Goal: Task Accomplishment & Management: Manage account settings

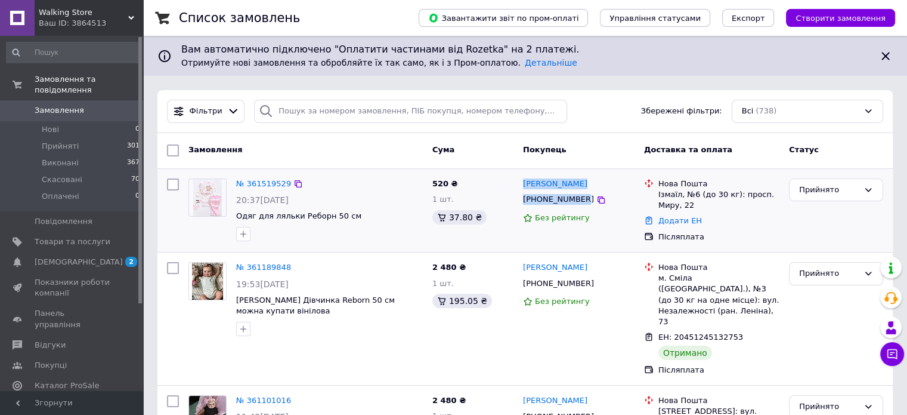
drag, startPoint x: 578, startPoint y: 202, endPoint x: 520, endPoint y: 188, distance: 59.6
click at [520, 188] on div "Бехтэва Вероника +380974852369 Без рейтингу" at bounding box center [578, 210] width 121 height 73
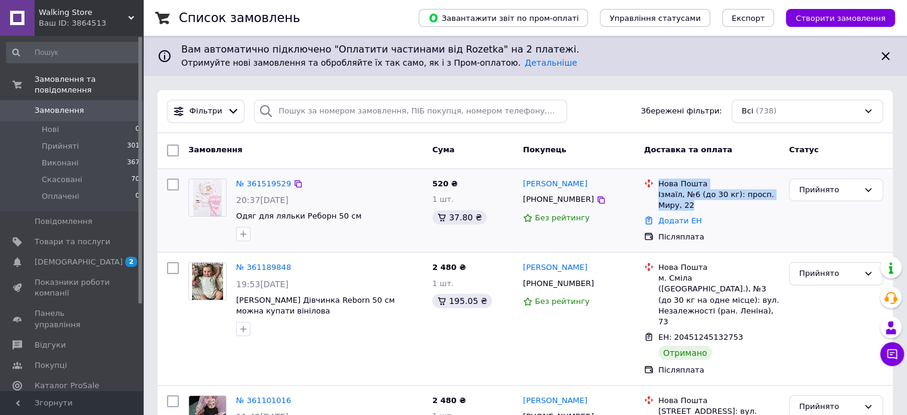
drag, startPoint x: 694, startPoint y: 203, endPoint x: 657, endPoint y: 181, distance: 42.6
click at [657, 181] on div "Нова Пошта Ізмаїл, №6 (до 30 кг): просп. Миру, 22" at bounding box center [719, 194] width 126 height 33
click at [656, 220] on div "Додати ЕН" at bounding box center [719, 221] width 126 height 16
click at [667, 222] on link "Додати ЕН" at bounding box center [680, 220] width 44 height 9
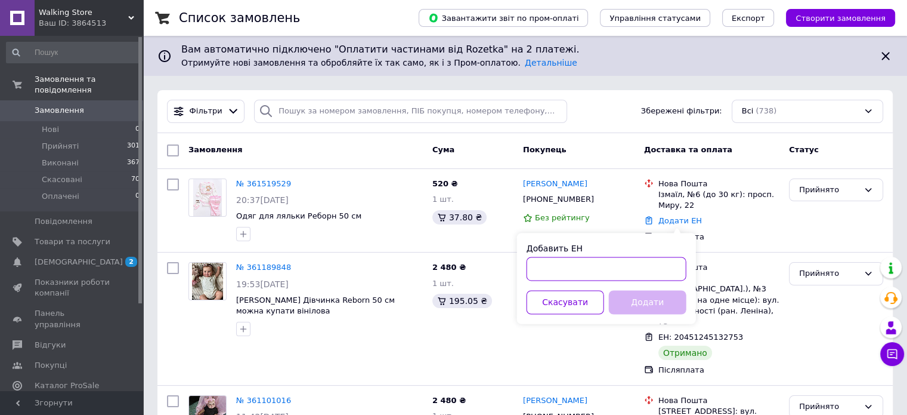
click at [668, 269] on input "Добавить ЕН" at bounding box center [607, 268] width 160 height 24
paste input "20451246721331"
type input "20451246721331"
click at [658, 310] on button "Додати" at bounding box center [648, 302] width 78 height 24
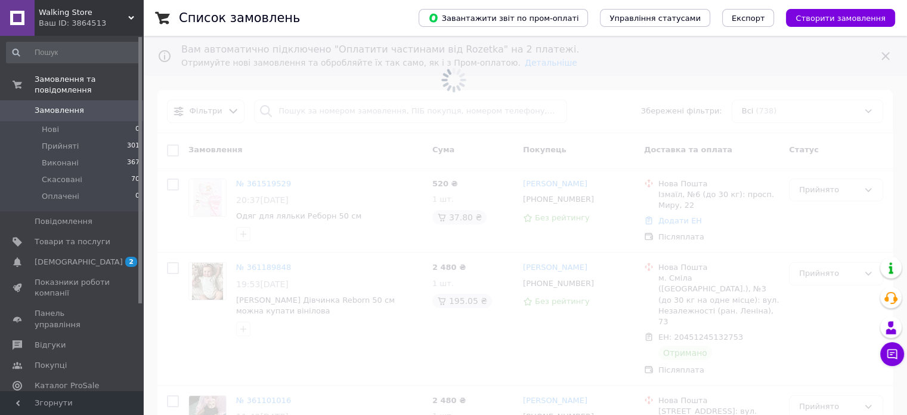
click at [124, 19] on div "Ваш ID: 3864513" at bounding box center [91, 23] width 104 height 11
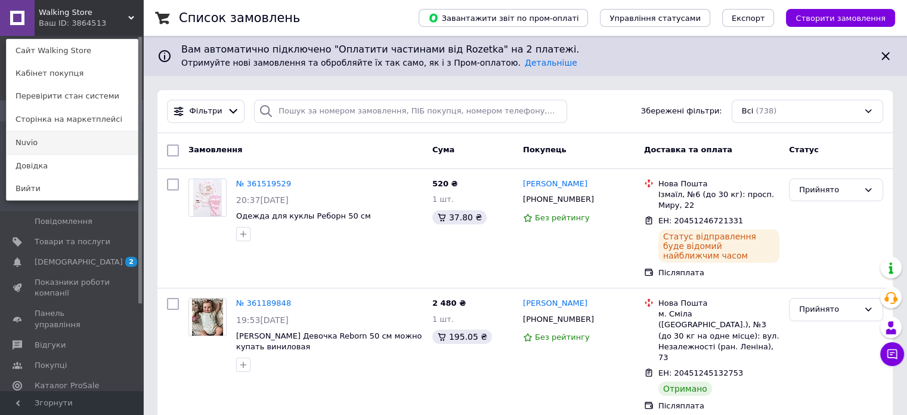
click at [50, 145] on link "Nuvio" at bounding box center [72, 142] width 131 height 23
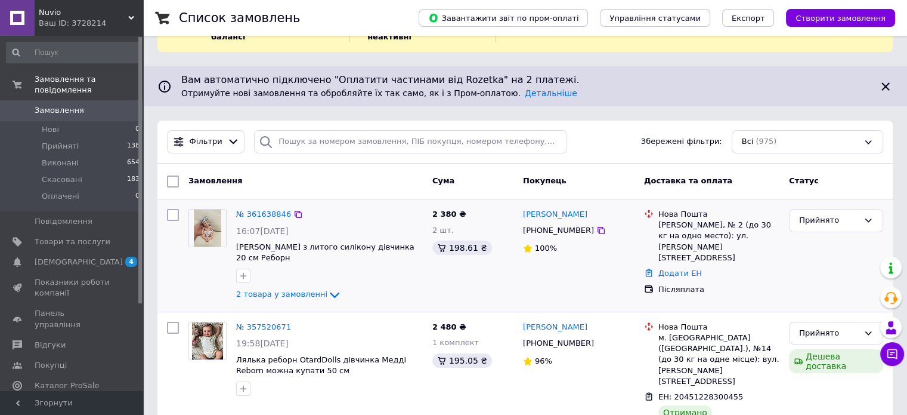
scroll to position [60, 0]
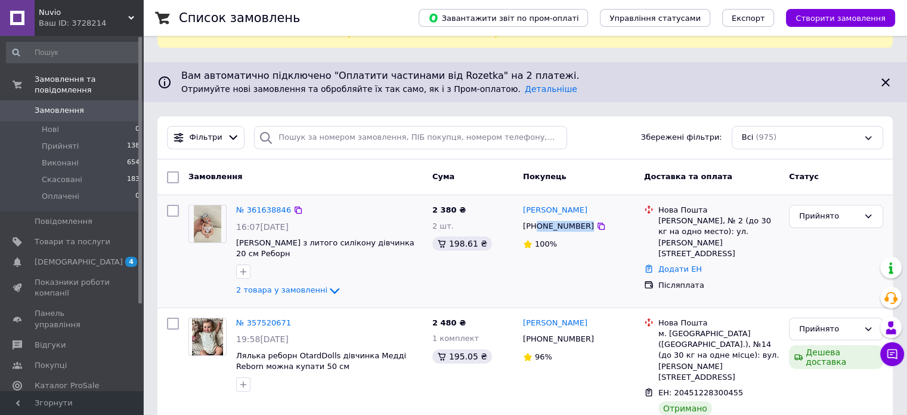
drag, startPoint x: 579, startPoint y: 215, endPoint x: 538, endPoint y: 217, distance: 41.2
click at [538, 219] on div "[PHONE_NUMBER]" at bounding box center [579, 225] width 114 height 13
drag, startPoint x: 596, startPoint y: 200, endPoint x: 552, endPoint y: 200, distance: 44.1
click at [552, 203] on div "[PERSON_NAME]" at bounding box center [579, 210] width 114 height 14
click at [667, 264] on link "Додати ЕН" at bounding box center [680, 268] width 44 height 9
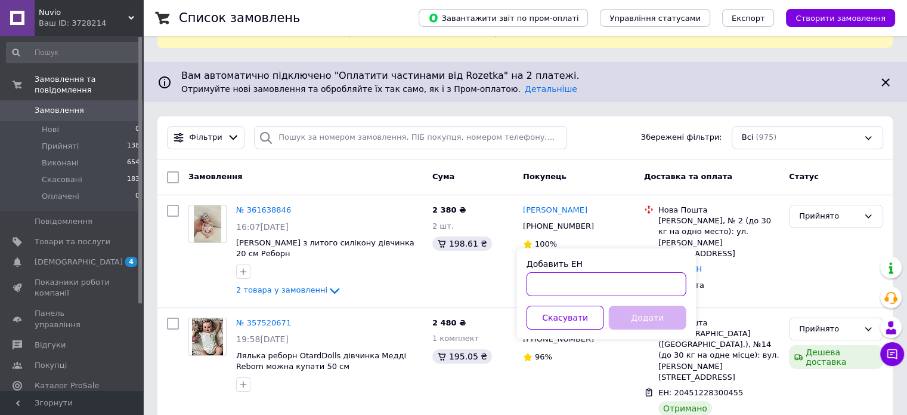
click at [651, 281] on input "Добавить ЕН" at bounding box center [607, 284] width 160 height 24
paste input "20451247420835"
type input "20451247420835"
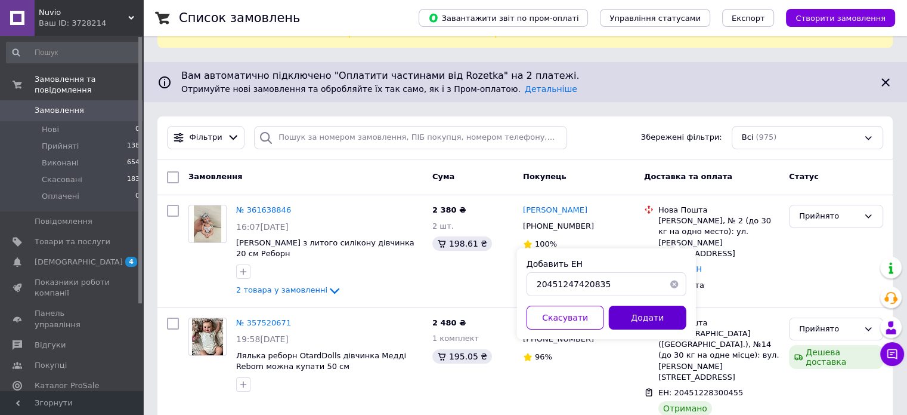
click at [655, 315] on button "Додати" at bounding box center [648, 317] width 78 height 24
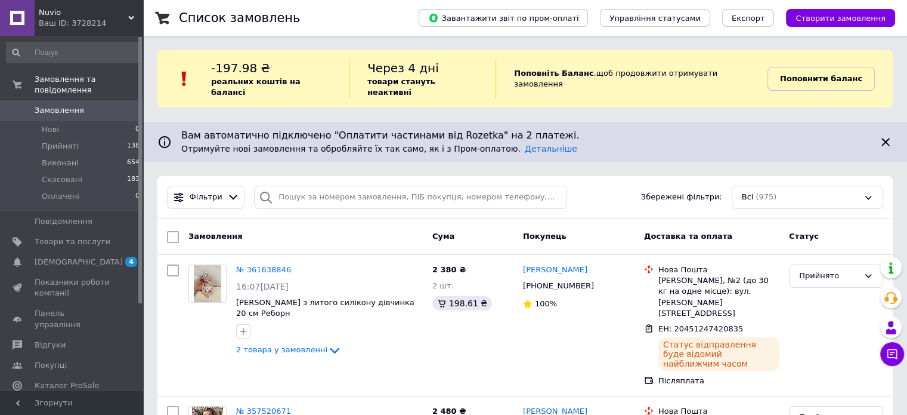
click at [783, 74] on b "Поповнити баланс" at bounding box center [821, 78] width 82 height 9
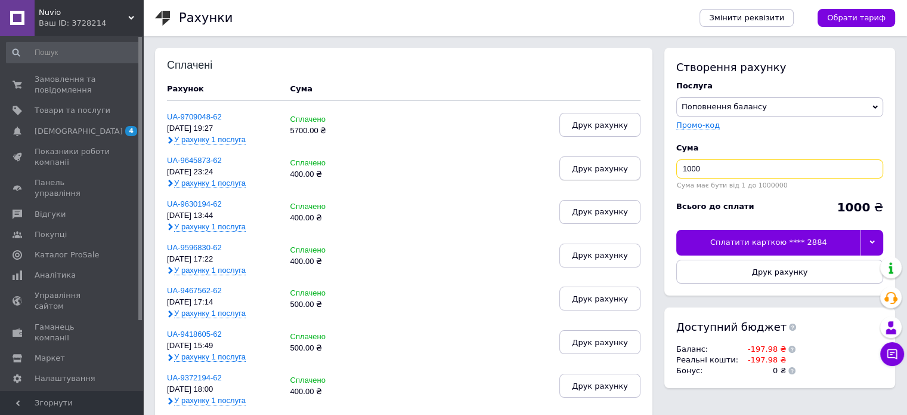
drag, startPoint x: 720, startPoint y: 166, endPoint x: 639, endPoint y: 172, distance: 81.3
type input "200"
click at [828, 238] on div "Сплатити карткою **** 2884" at bounding box center [768, 242] width 184 height 25
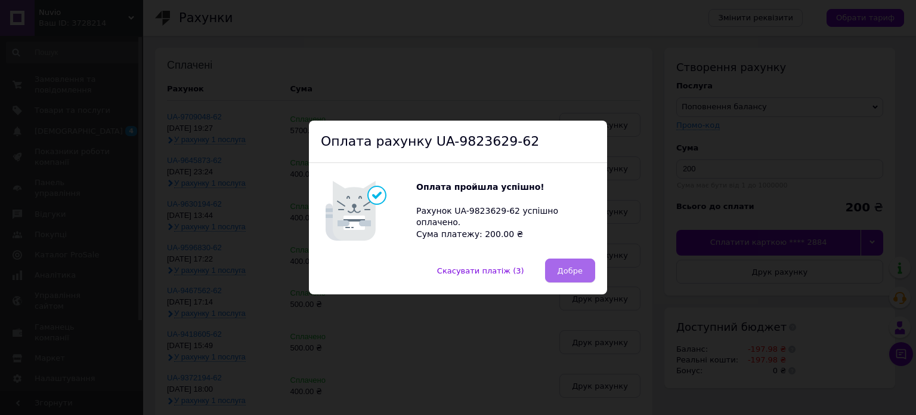
click at [561, 268] on span "Добре" at bounding box center [570, 270] width 25 height 9
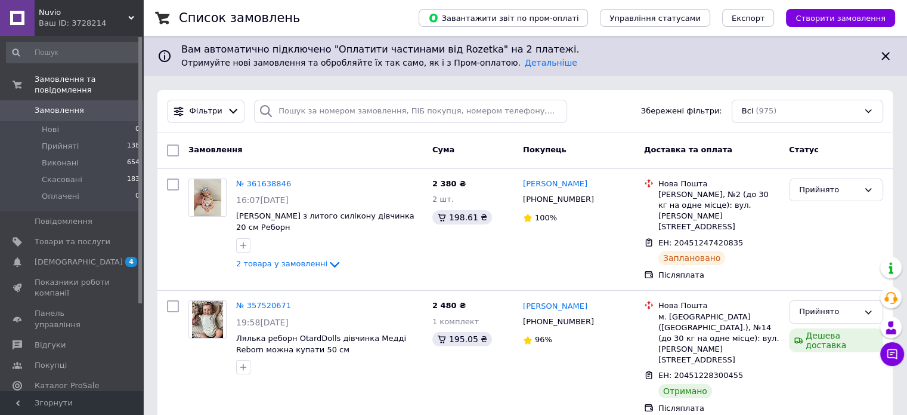
drag, startPoint x: 70, startPoint y: 106, endPoint x: 107, endPoint y: 18, distance: 95.2
click at [70, 106] on link "Замовлення 0" at bounding box center [73, 110] width 147 height 20
click at [107, 17] on span "Nuvio" at bounding box center [83, 12] width 89 height 11
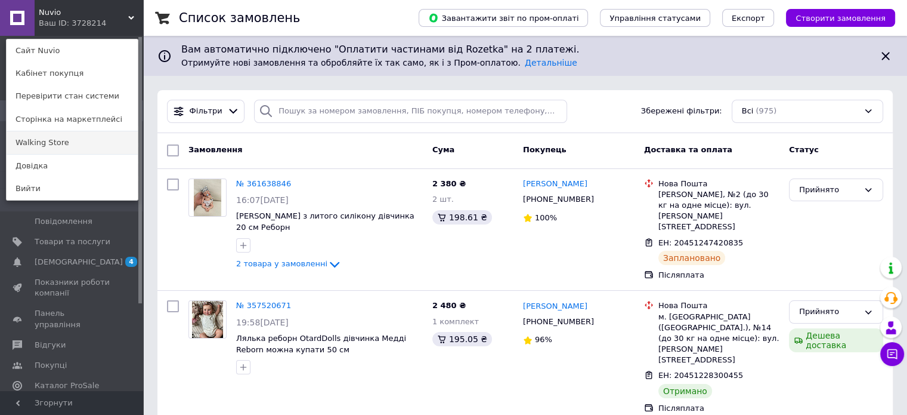
click at [73, 138] on link "Walking Store" at bounding box center [72, 142] width 131 height 23
